Goal: Task Accomplishment & Management: Use online tool/utility

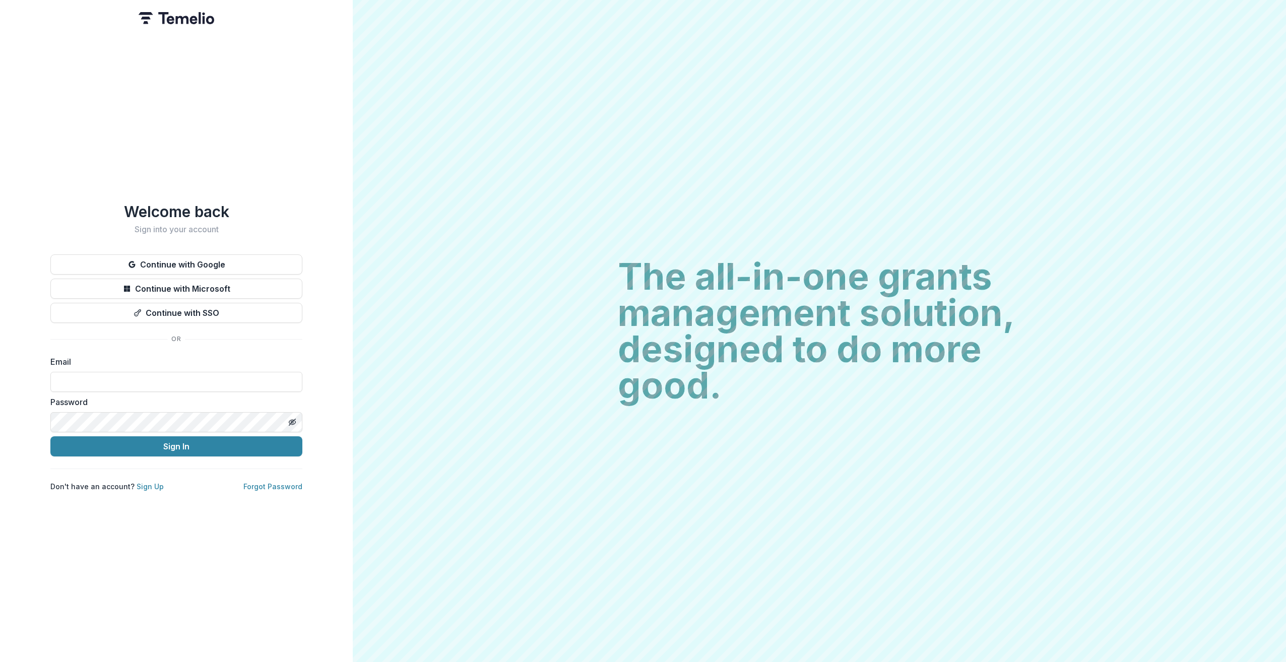
type input "**********"
click at [50, 436] on button "Sign In" at bounding box center [176, 446] width 252 height 20
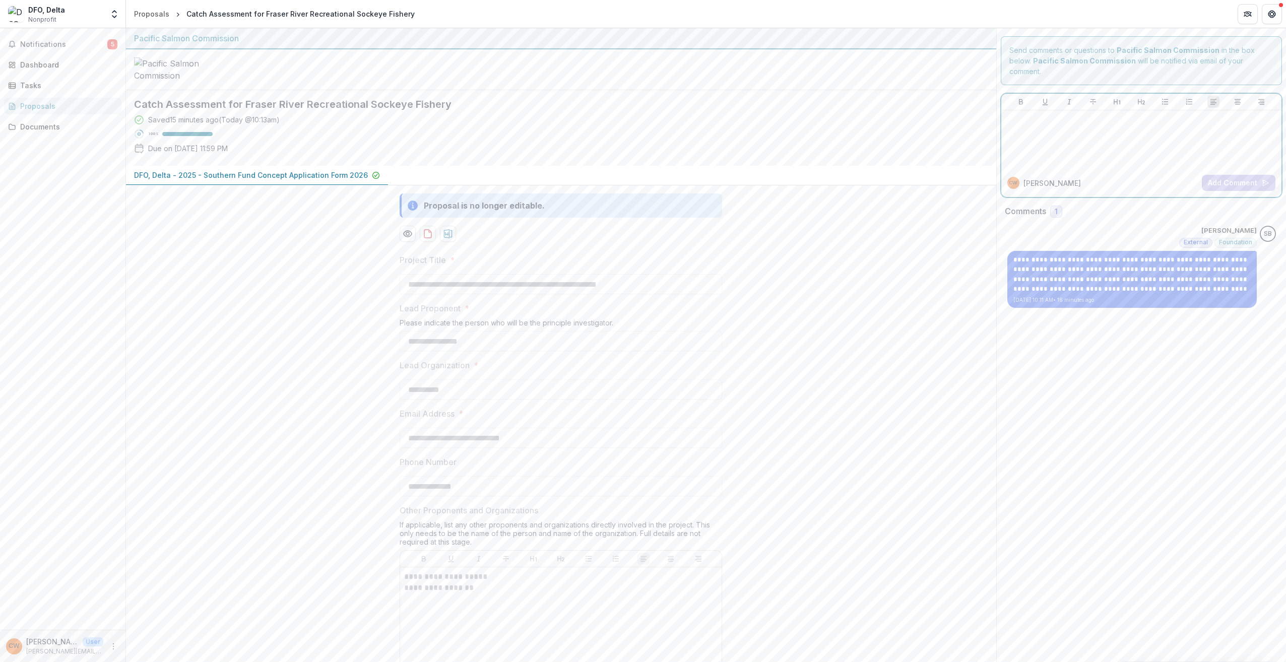
click at [1102, 133] on div at bounding box center [1141, 139] width 273 height 50
